Goal: Task Accomplishment & Management: Manage account settings

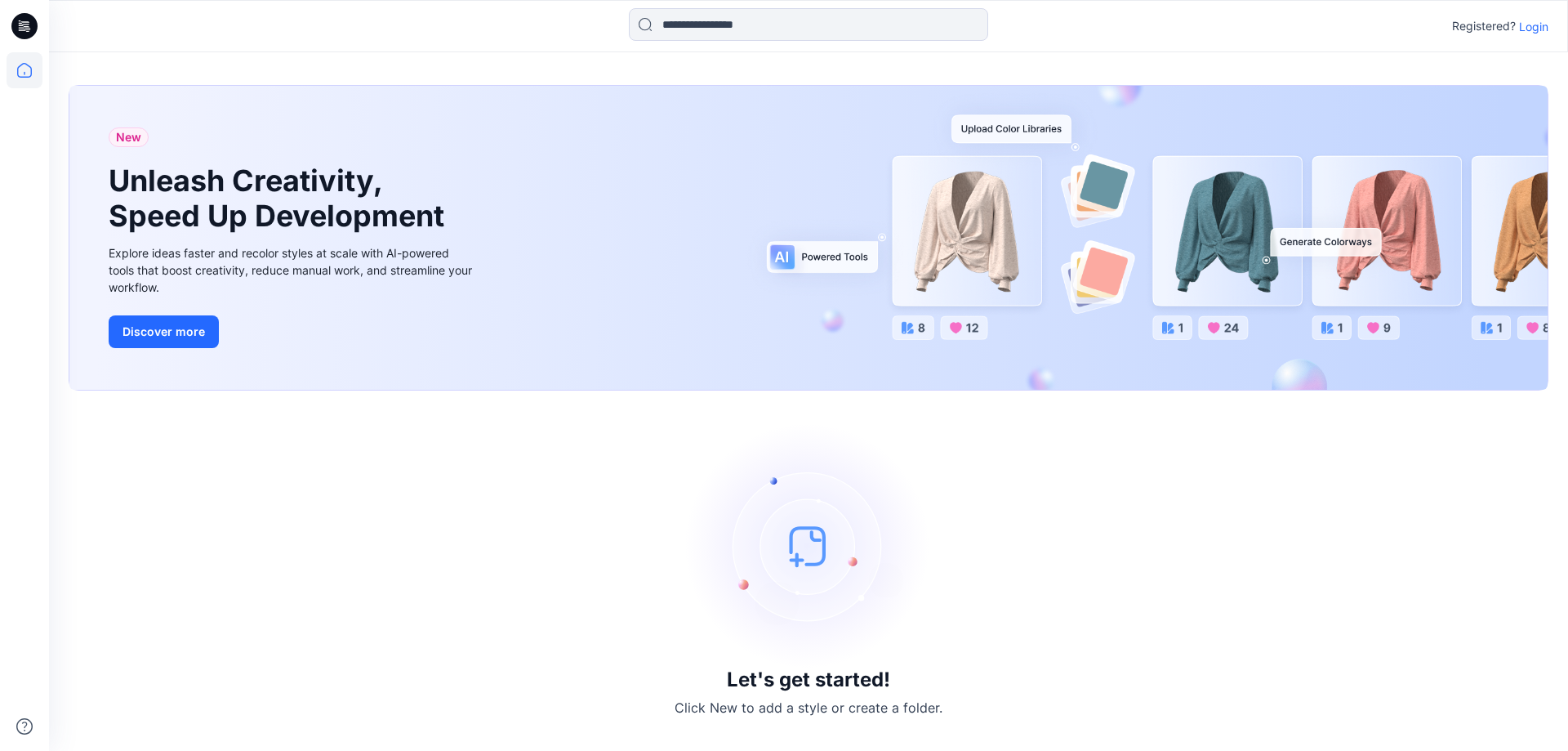
click at [1537, 31] on p "Login" at bounding box center [1534, 26] width 30 height 18
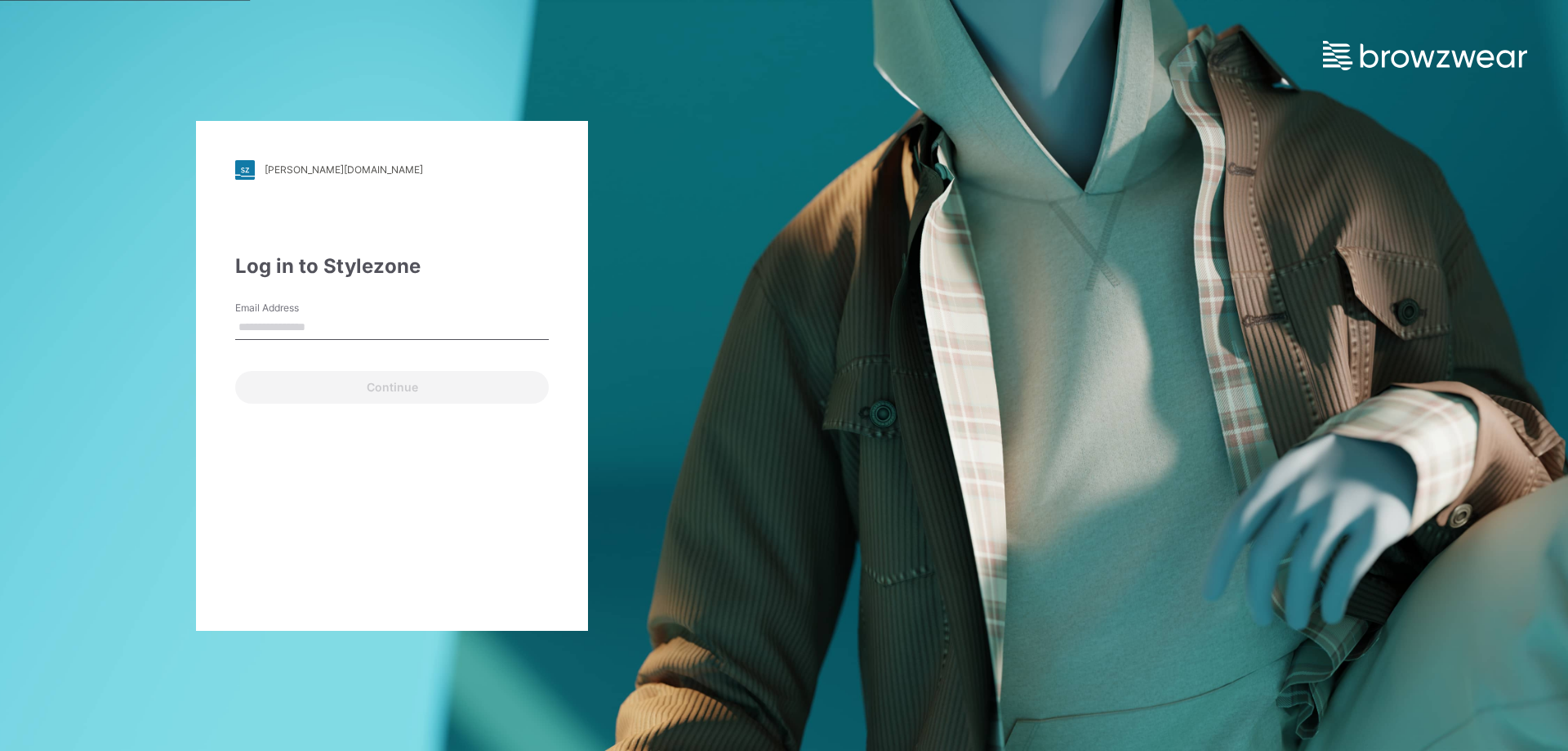
click at [325, 325] on input "Email Address" at bounding box center [392, 328] width 314 height 24
type input "**********"
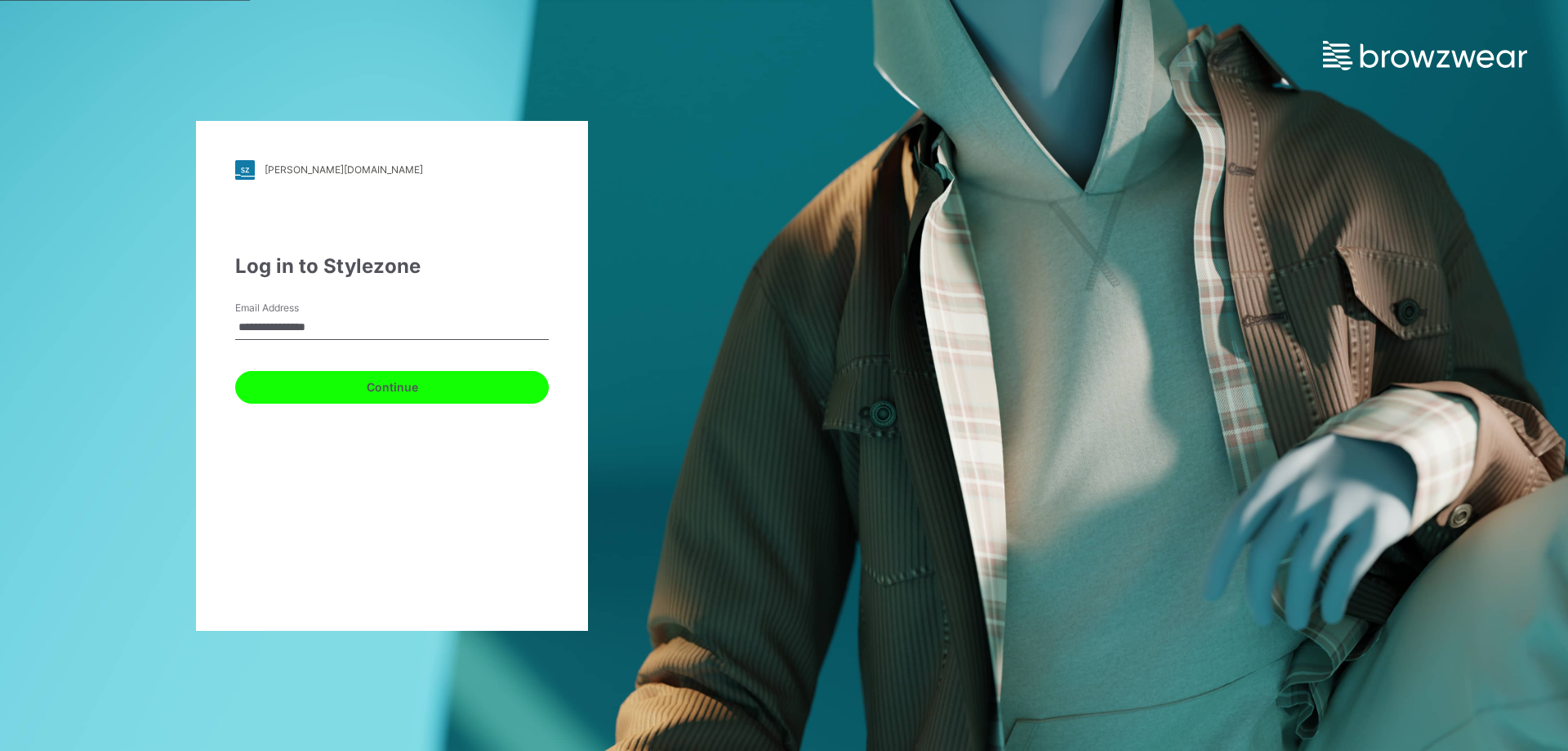
click at [382, 378] on button "Continue" at bounding box center [392, 387] width 314 height 32
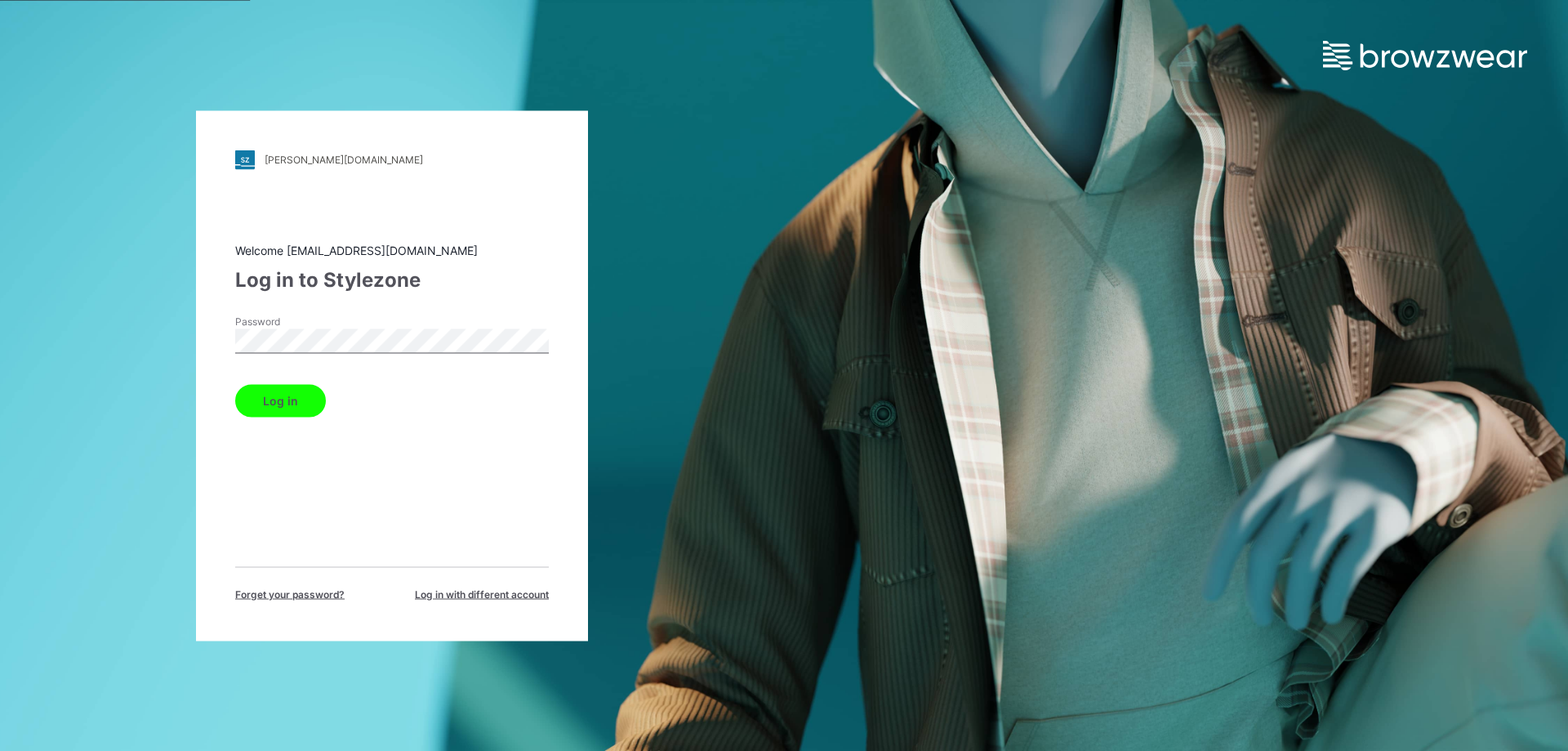
click at [316, 384] on div "Log in" at bounding box center [392, 397] width 314 height 39
click at [288, 400] on button "Log in" at bounding box center [280, 400] width 91 height 32
